Goal: Task Accomplishment & Management: Manage account settings

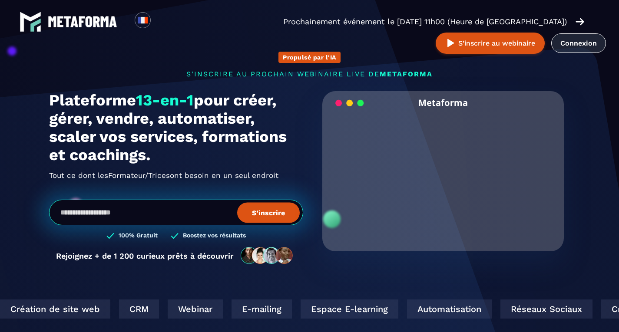
click at [551, 48] on link "Connexion" at bounding box center [578, 43] width 55 height 20
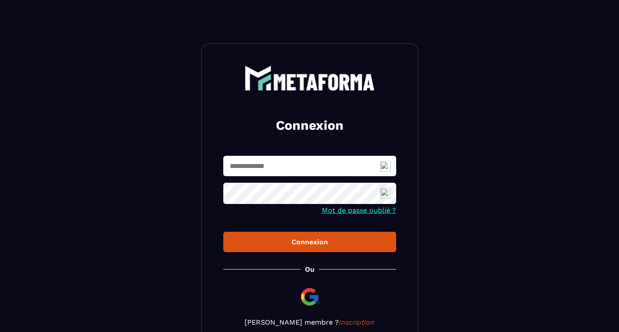
type input "**********"
click at [292, 246] on div "Connexion" at bounding box center [309, 242] width 159 height 8
